Goal: Find specific page/section: Find specific page/section

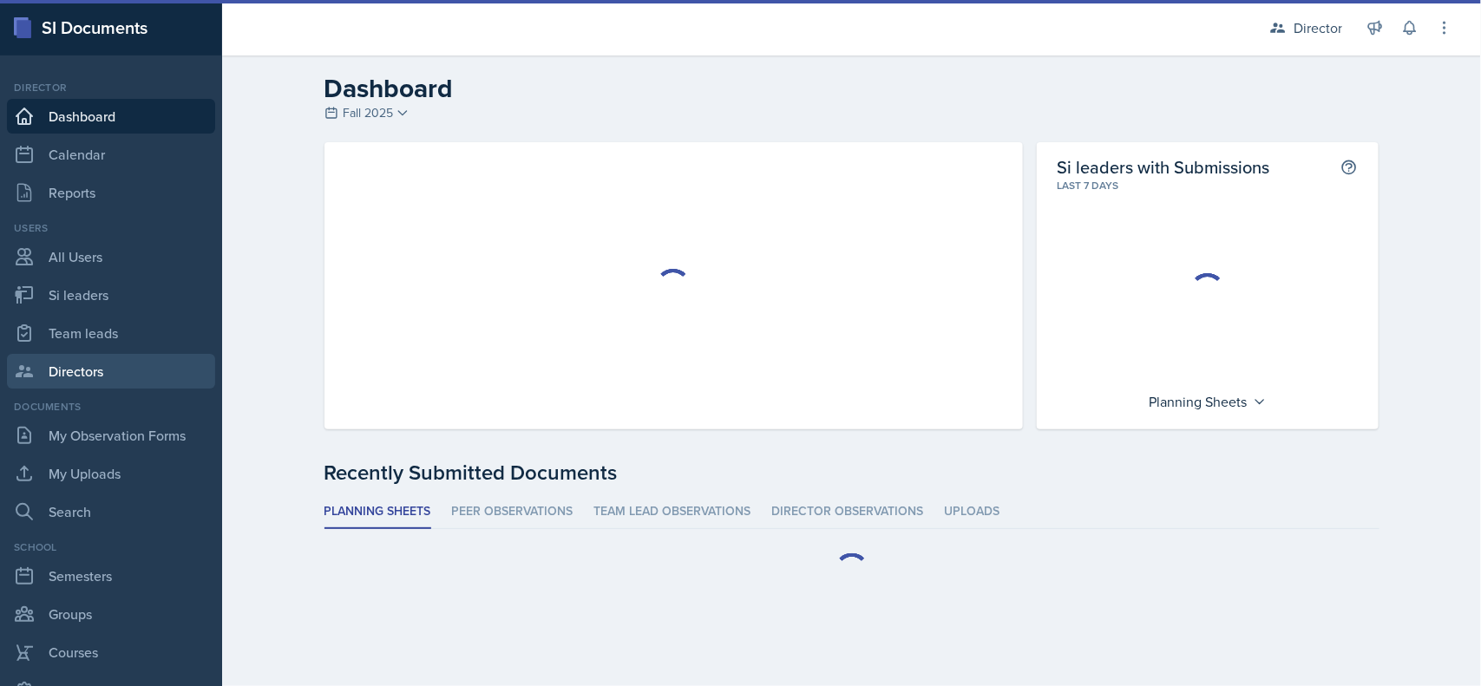
click at [57, 383] on link "Directors" at bounding box center [111, 371] width 208 height 35
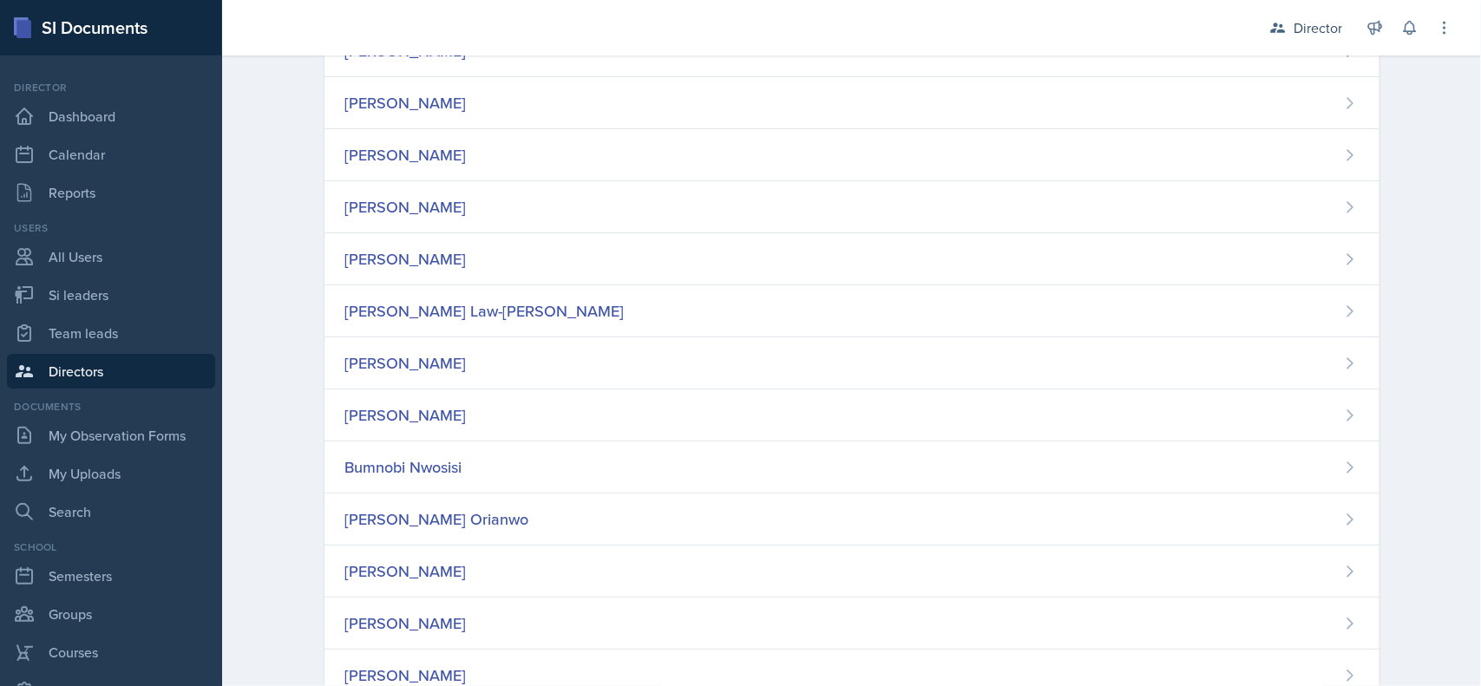
scroll to position [678, 0]
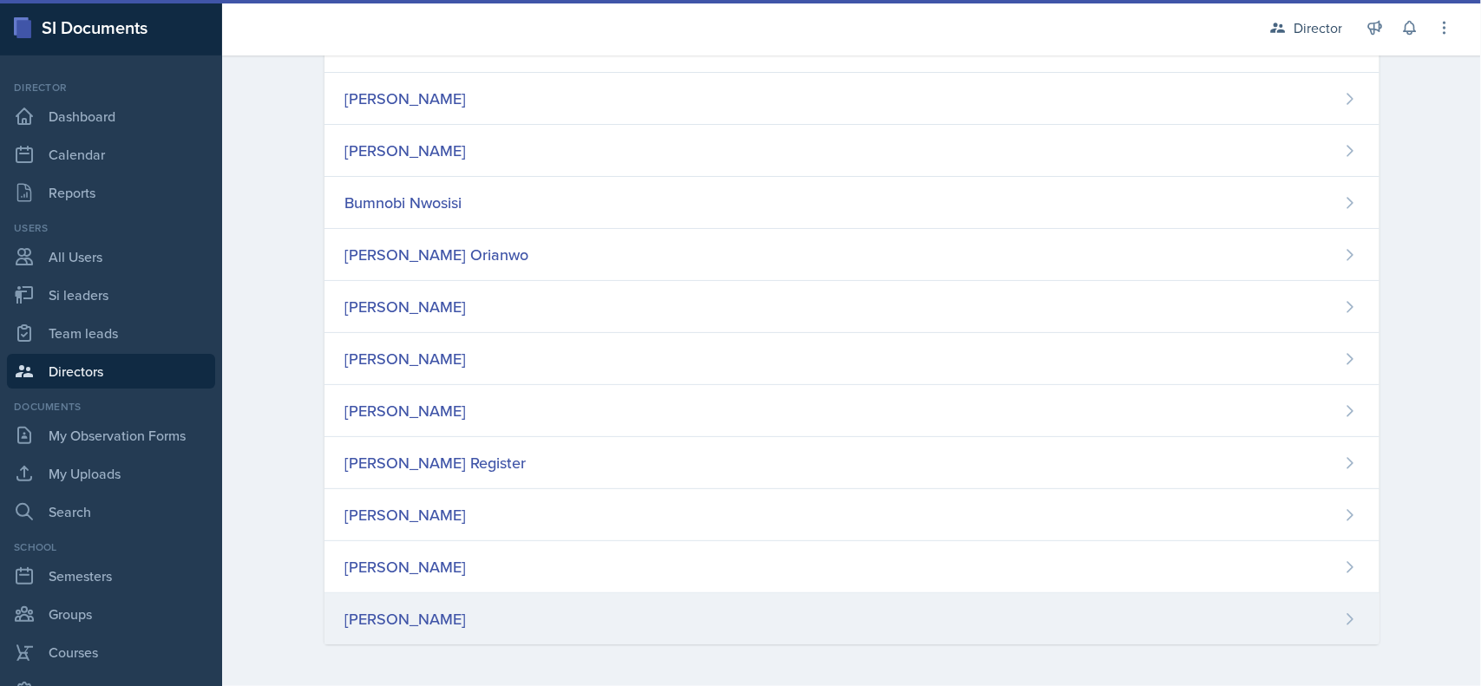
click at [373, 625] on div "[PERSON_NAME]" at bounding box center [405, 618] width 121 height 23
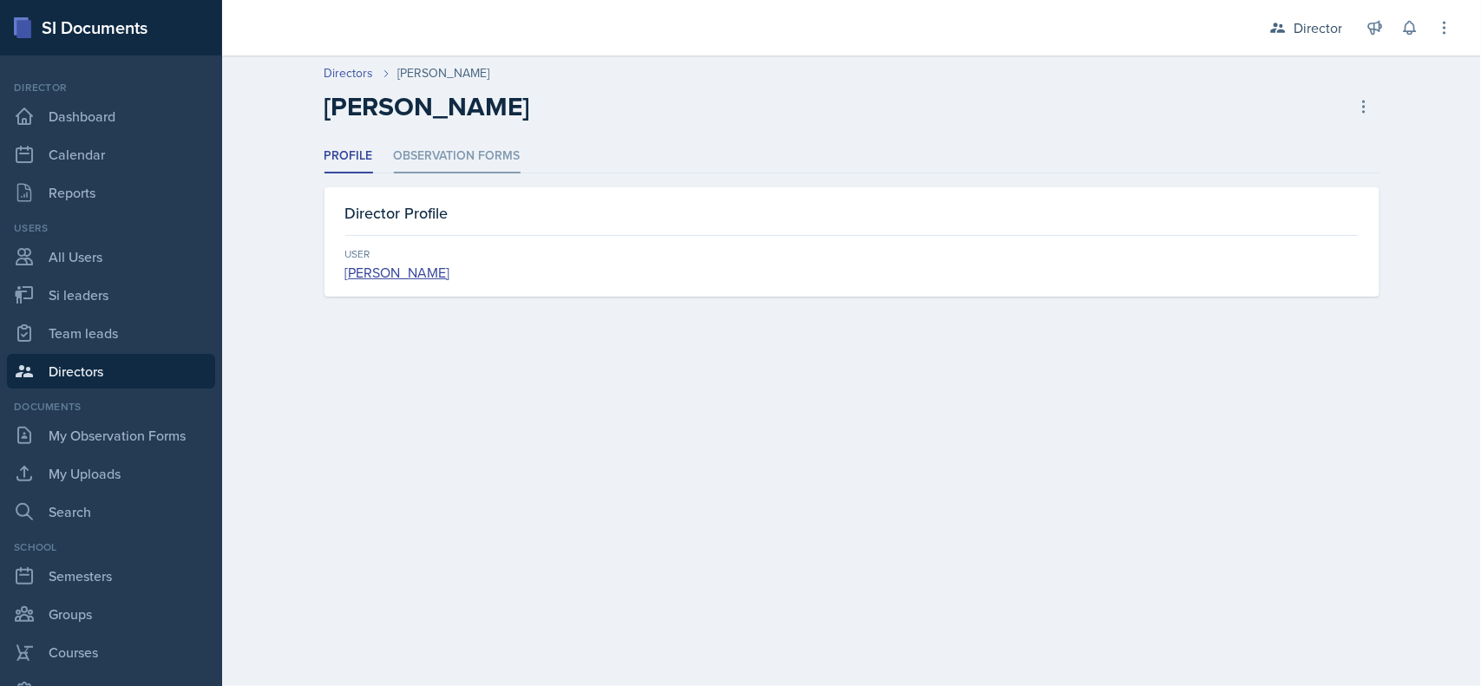
click at [503, 141] on li "Observation Forms" at bounding box center [457, 157] width 127 height 34
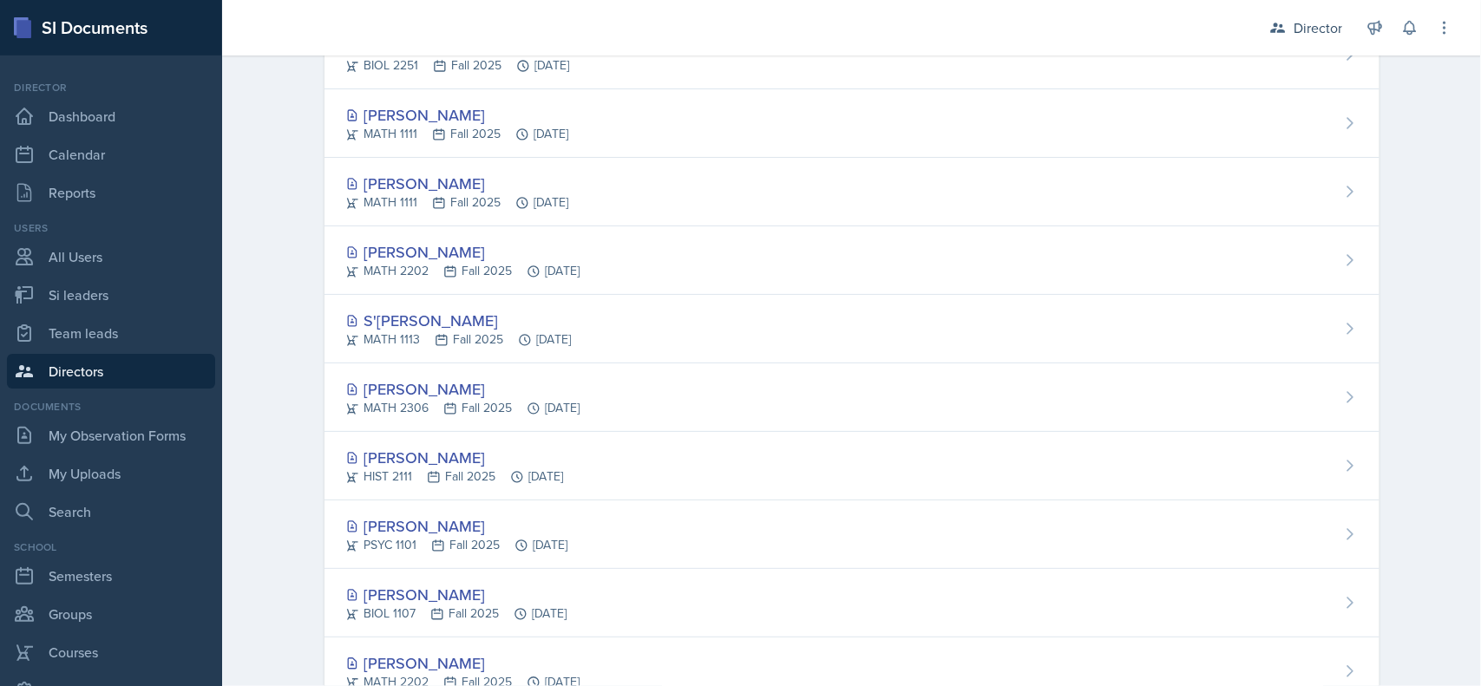
scroll to position [397, 0]
